Goal: Task Accomplishment & Management: Use online tool/utility

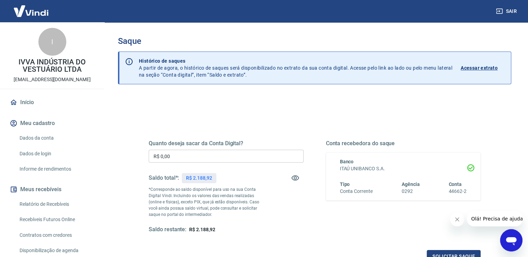
click at [193, 154] on input "R$ 0,00" at bounding box center [226, 156] width 155 height 13
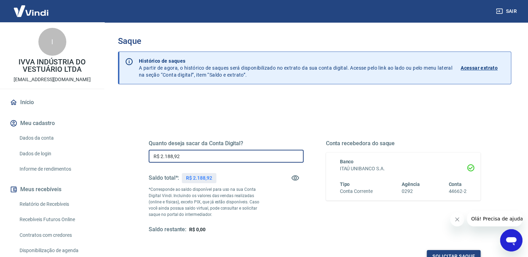
type input "R$ 2.188,92"
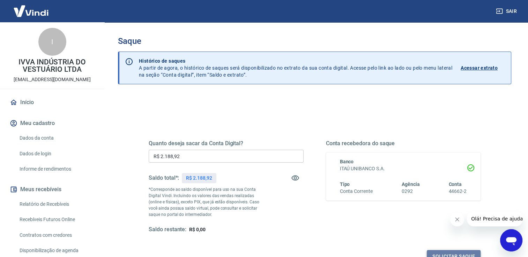
click at [442, 254] on button "Solicitar saque" at bounding box center [454, 256] width 54 height 13
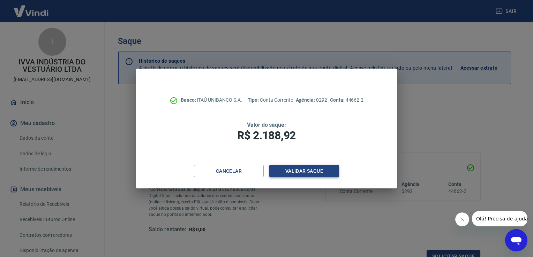
click at [307, 172] on button "Validar saque" at bounding box center [304, 171] width 70 height 13
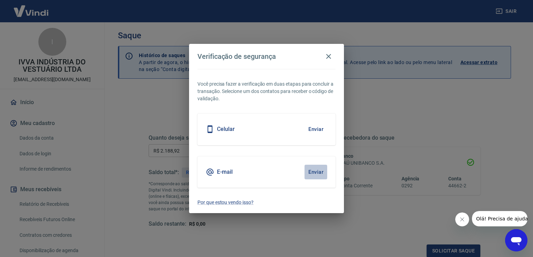
click at [313, 170] on button "Enviar" at bounding box center [315, 172] width 23 height 15
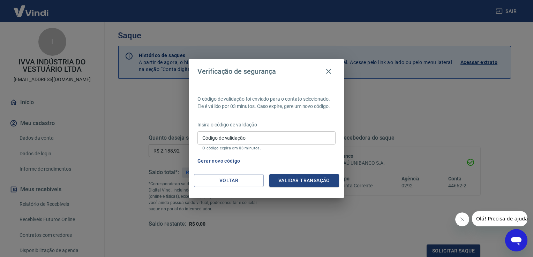
click at [279, 129] on div "Insira o código de validação Código de validação Código de validação O código e…" at bounding box center [266, 136] width 138 height 30
click at [278, 135] on input "Código de validação" at bounding box center [266, 137] width 138 height 13
type input "184761"
click at [314, 181] on button "Validar transação" at bounding box center [304, 180] width 70 height 13
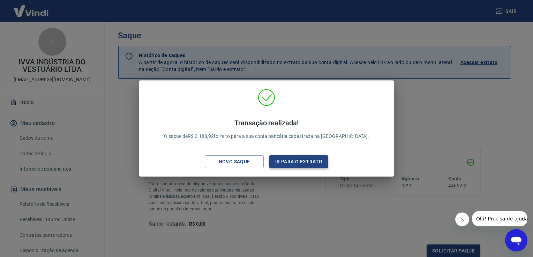
click at [290, 163] on button "Ir para o extrato" at bounding box center [298, 162] width 59 height 13
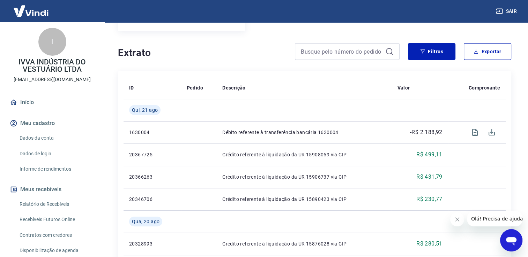
scroll to position [105, 0]
